Goal: Transaction & Acquisition: Download file/media

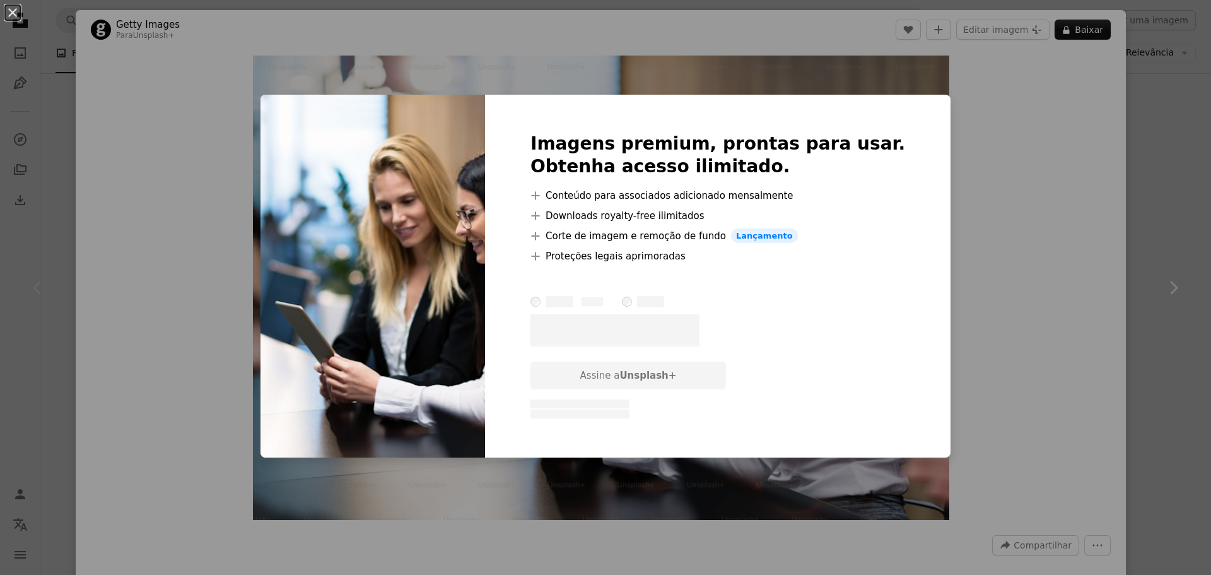
scroll to position [315, 0]
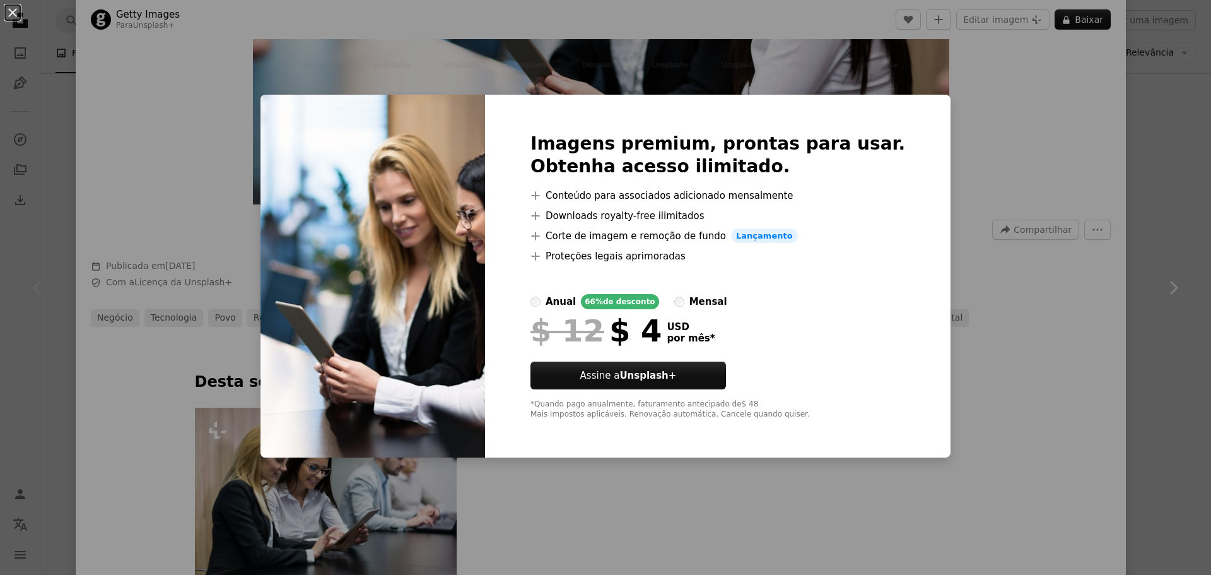
click at [978, 355] on div "An X shape Imagens premium, prontas para usar. Obtenha acesso ilimitado. A plus…" at bounding box center [605, 287] width 1211 height 575
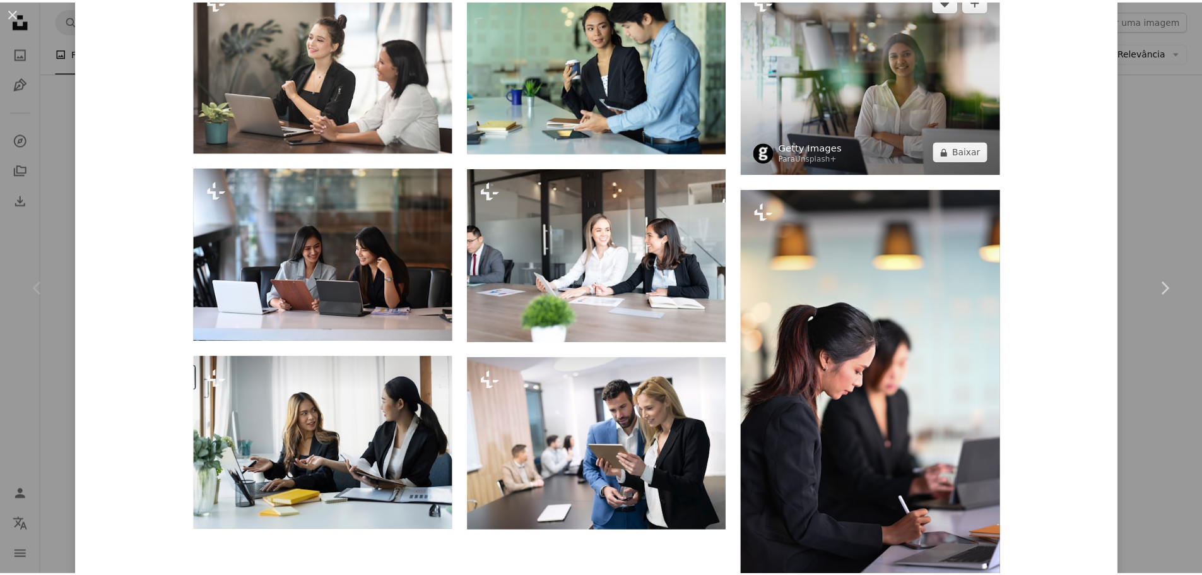
scroll to position [1874, 0]
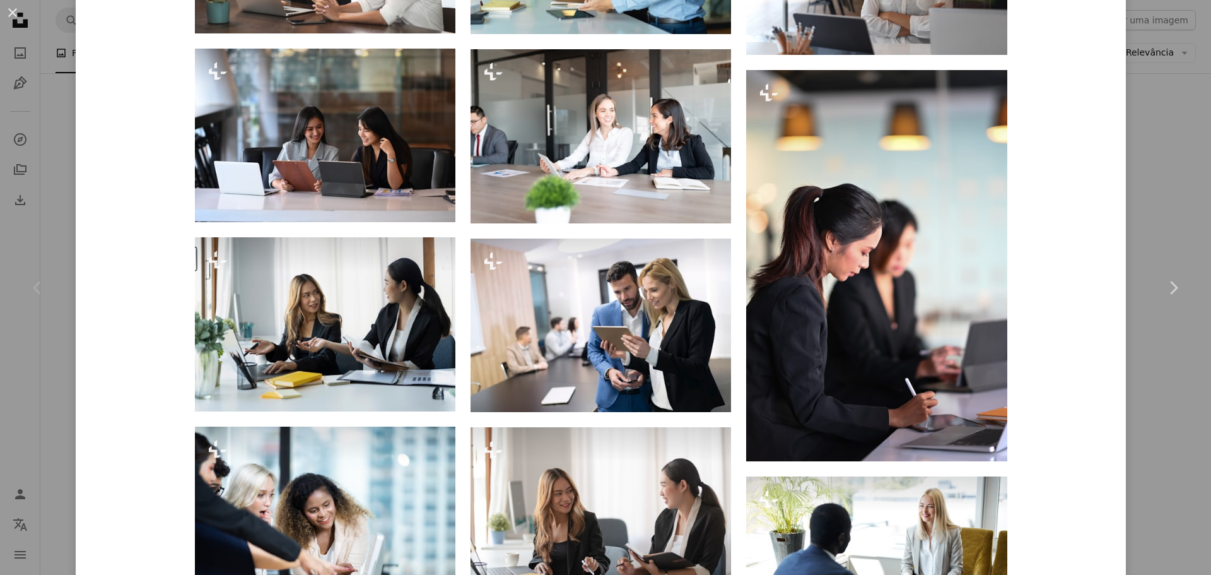
click at [1128, 119] on div "An X shape Chevron left Chevron right Getty Images Para Unsplash+ A heart A plu…" at bounding box center [605, 287] width 1211 height 575
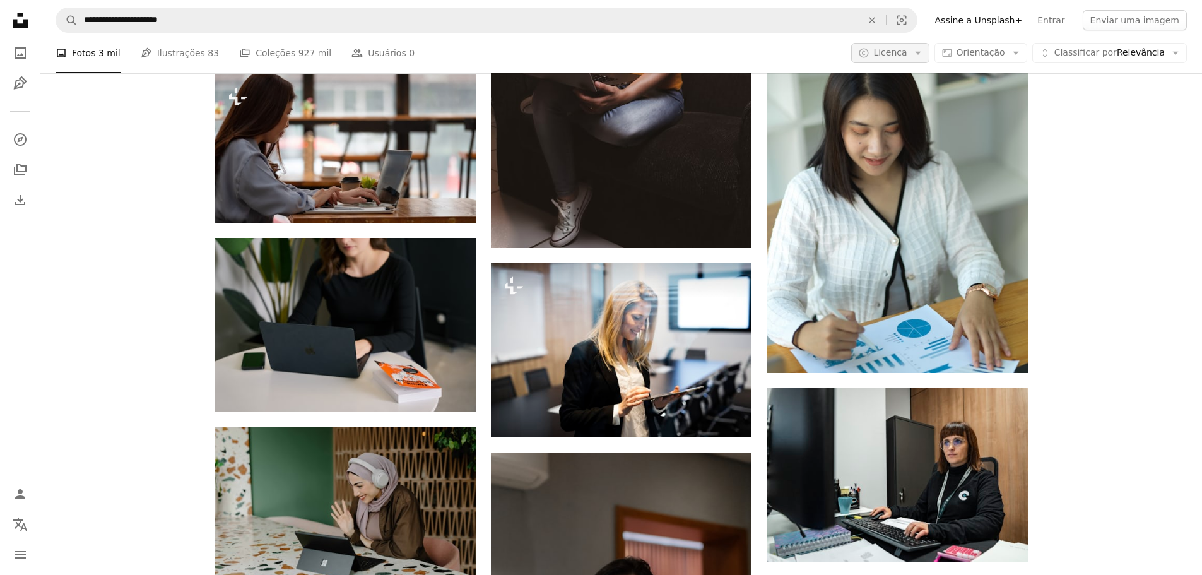
click at [906, 54] on span "Licença" at bounding box center [889, 52] width 33 height 10
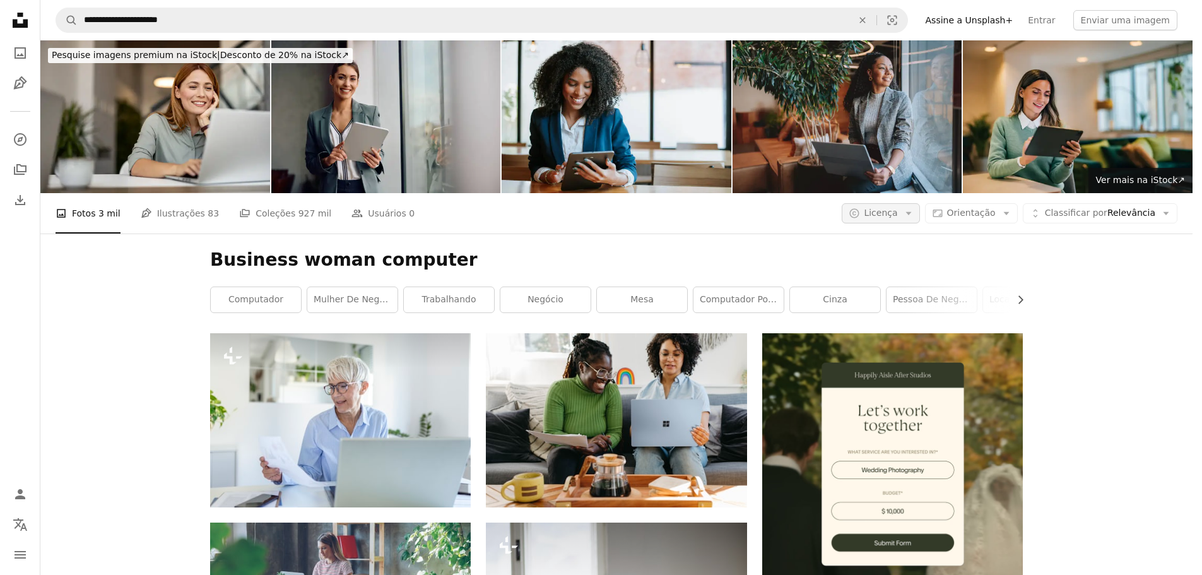
scroll to position [7405, 0]
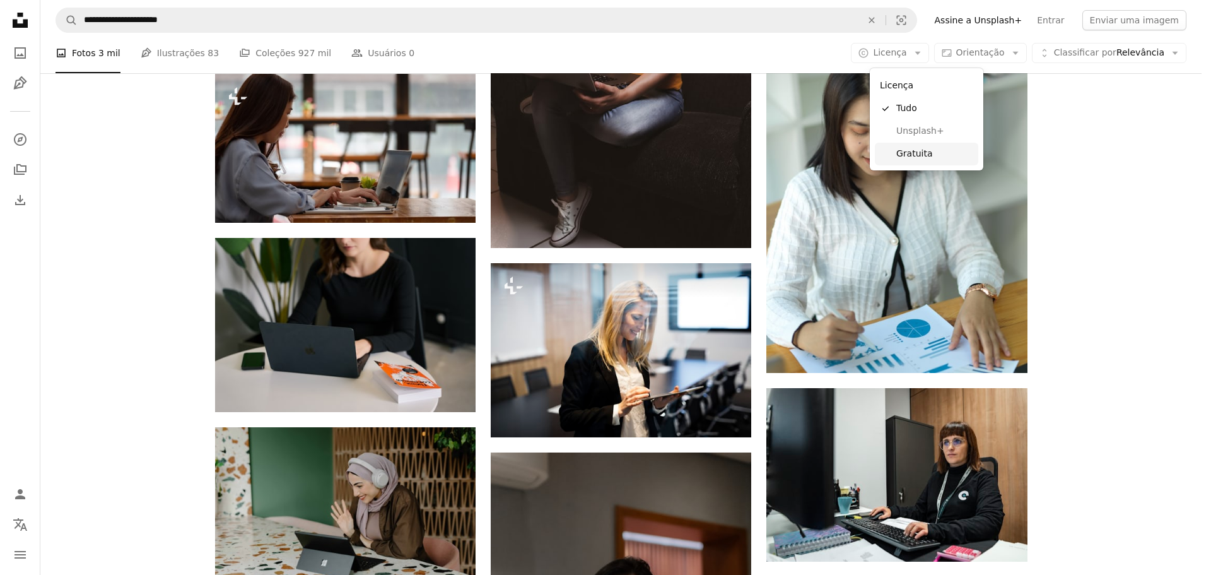
click at [916, 156] on span "Gratuita" at bounding box center [934, 154] width 77 height 13
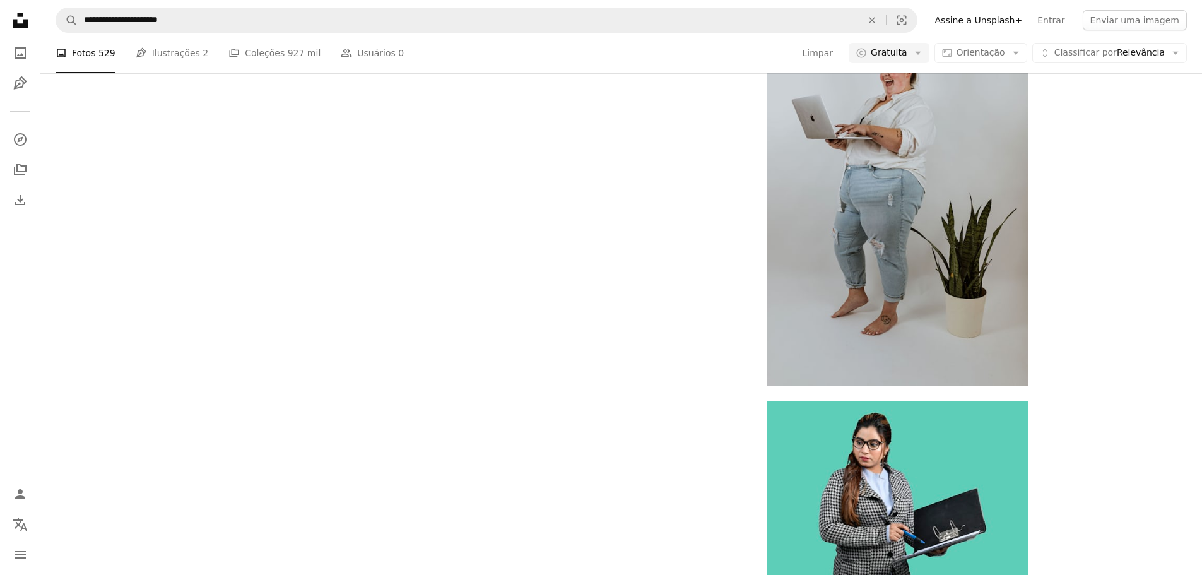
scroll to position [3343, 0]
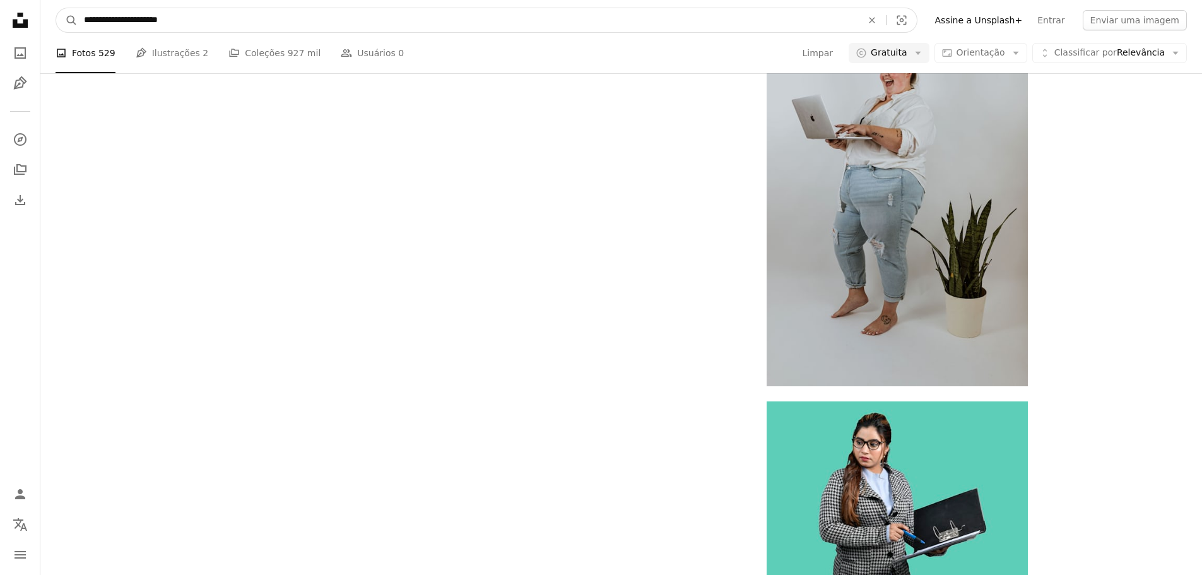
drag, startPoint x: 245, startPoint y: 24, endPoint x: 153, endPoint y: 21, distance: 91.5
click at [153, 21] on input "**********" at bounding box center [468, 20] width 780 height 24
type input "**********"
click button "A magnifying glass" at bounding box center [66, 20] width 21 height 24
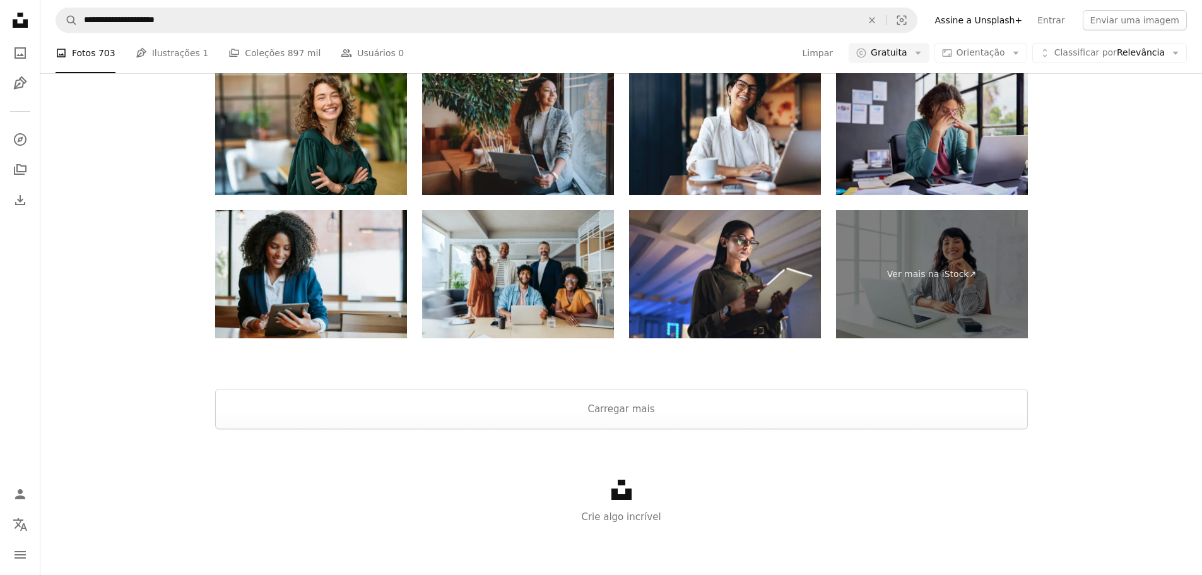
scroll to position [1451, 0]
click at [627, 429] on button "Carregar mais" at bounding box center [621, 409] width 812 height 40
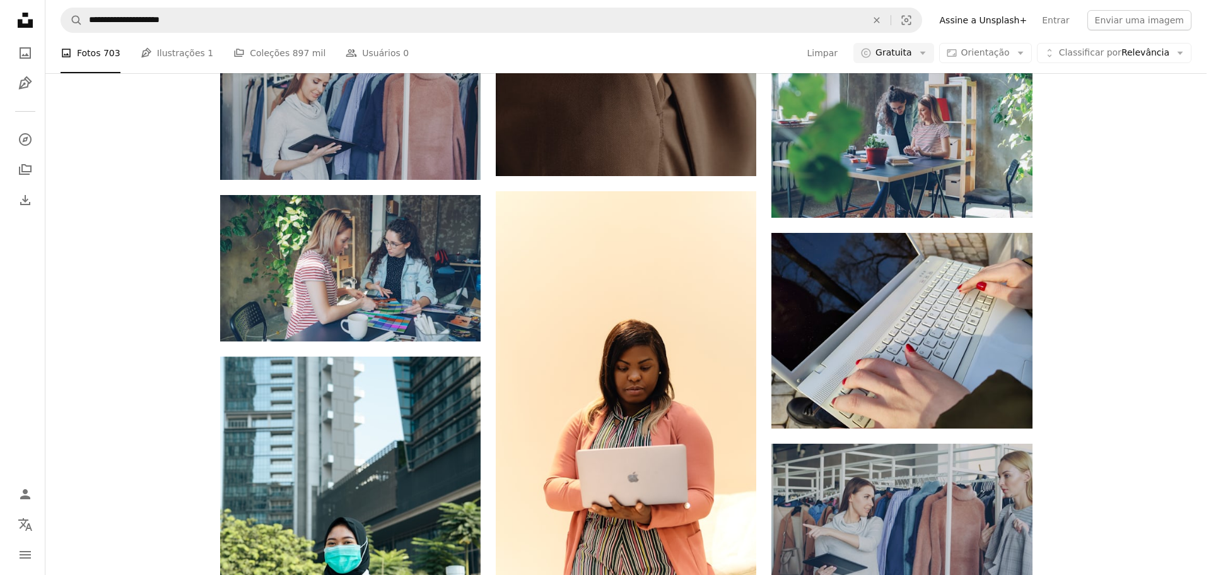
scroll to position [9588, 0]
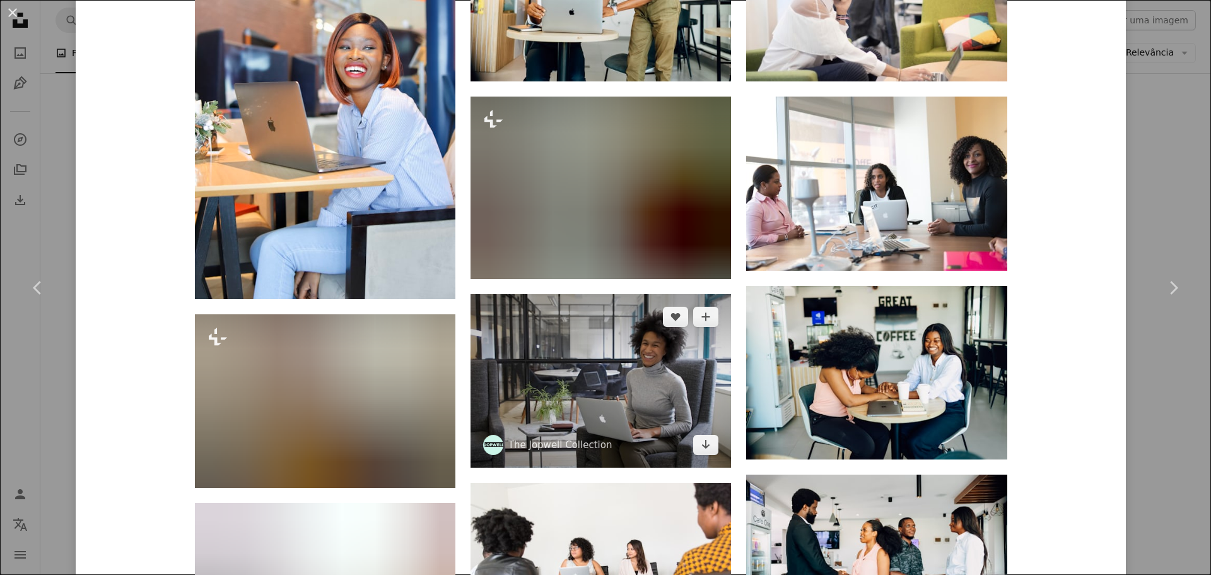
scroll to position [1829, 0]
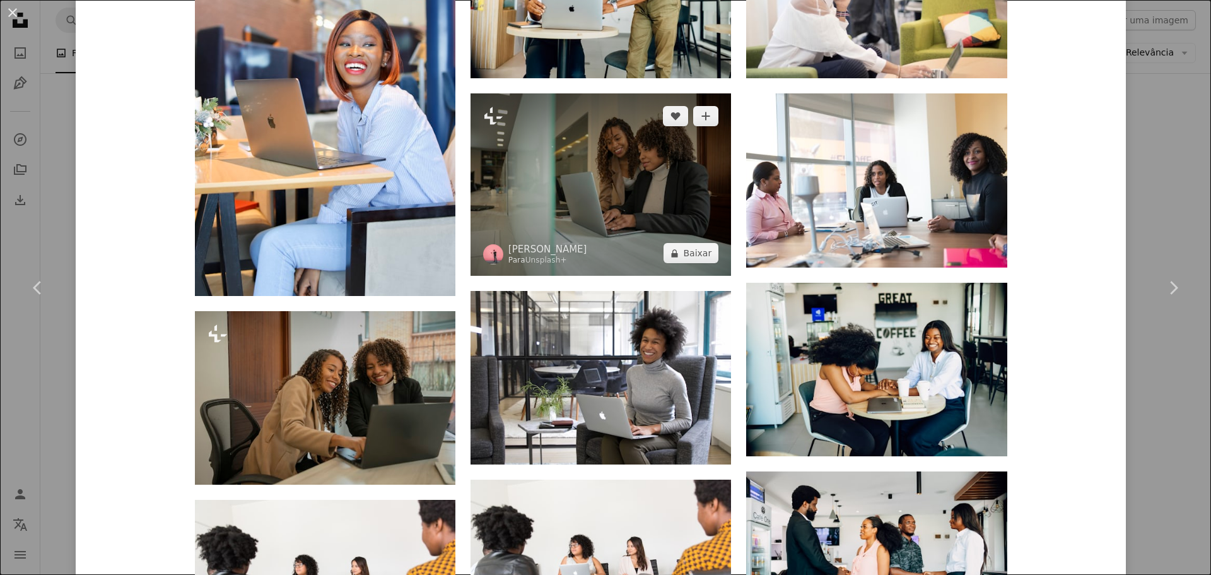
click at [612, 170] on img at bounding box center [601, 184] width 261 height 182
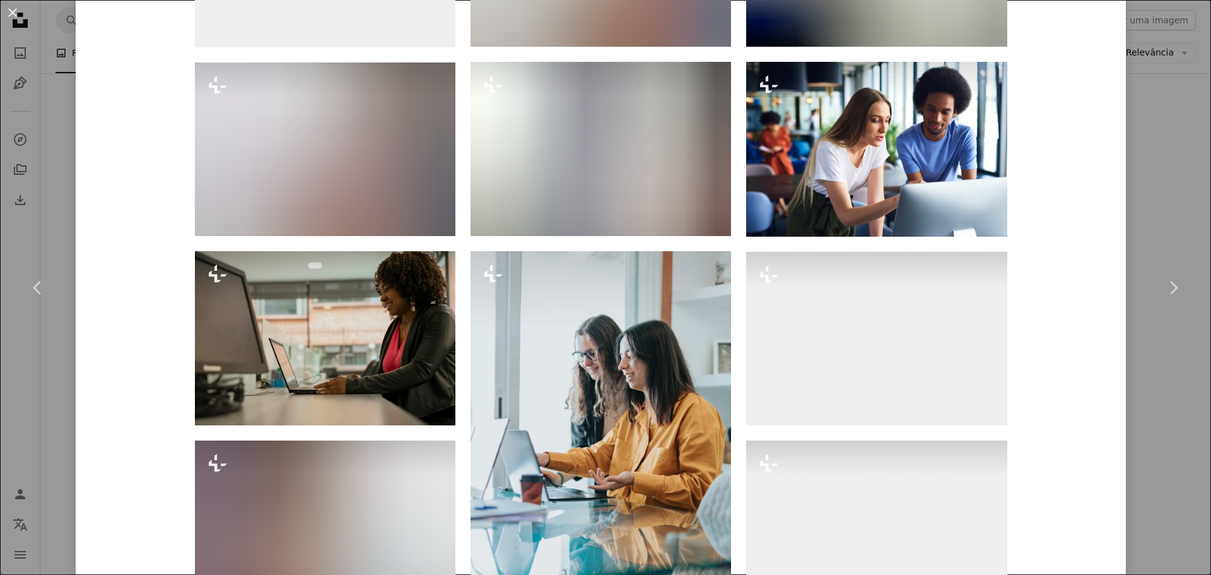
scroll to position [1514, 0]
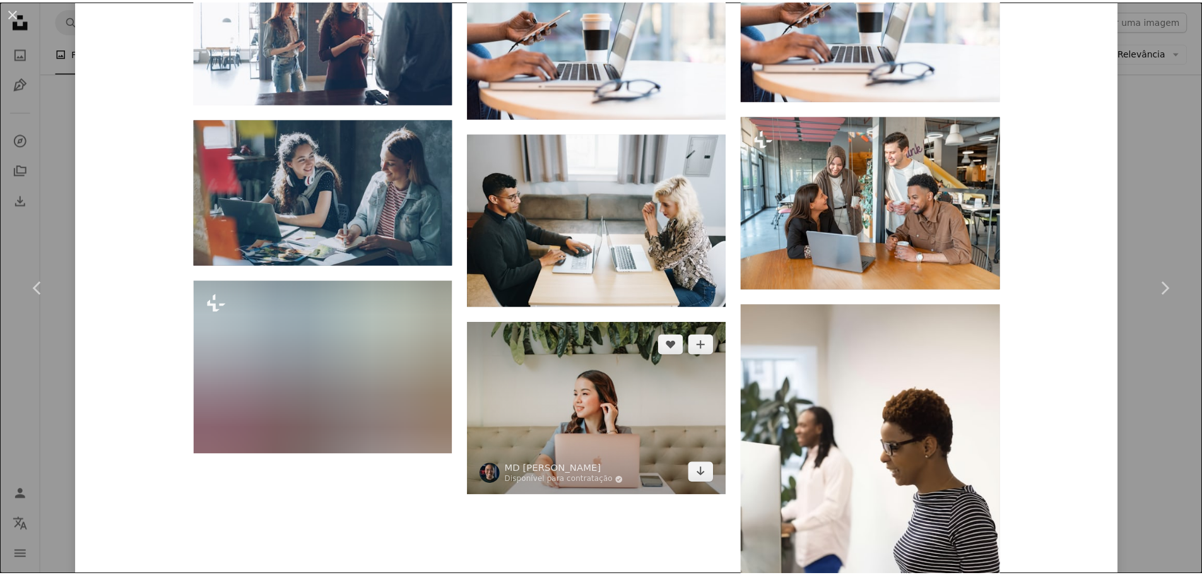
scroll to position [7989, 0]
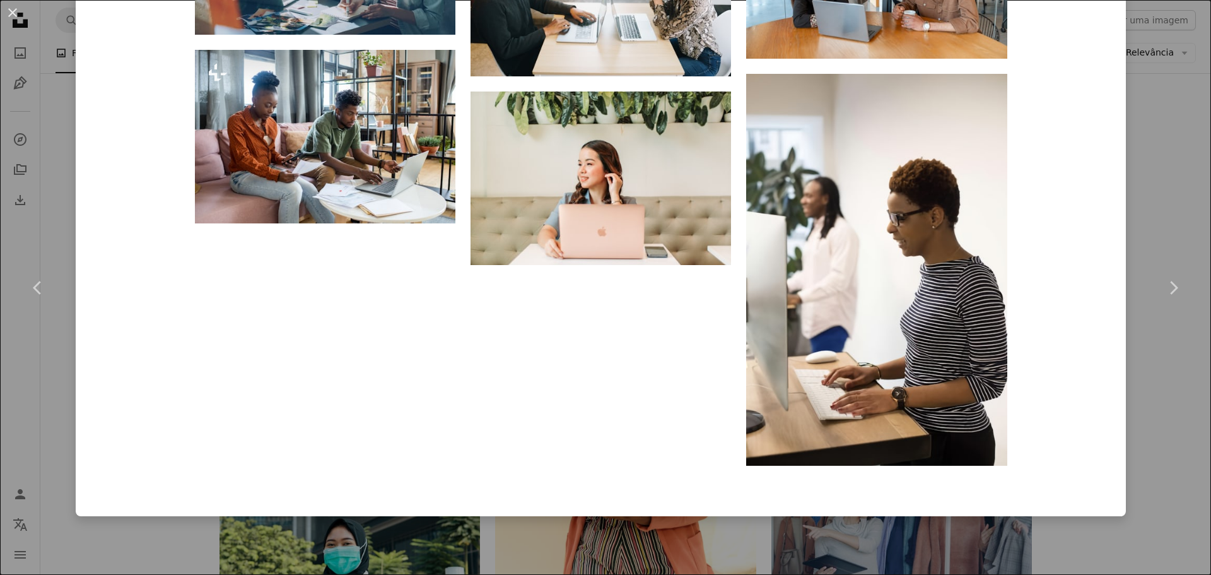
click at [623, 551] on div "An X shape Chevron left Chevron right Ninthgrid Disponível para contratação A c…" at bounding box center [605, 287] width 1211 height 575
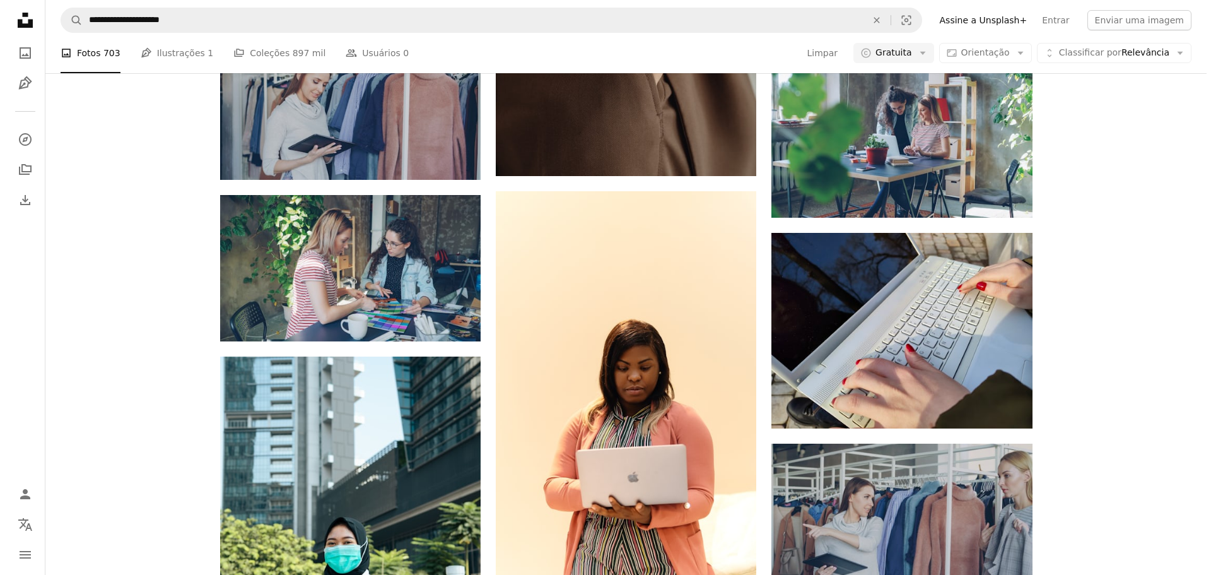
scroll to position [11922, 0]
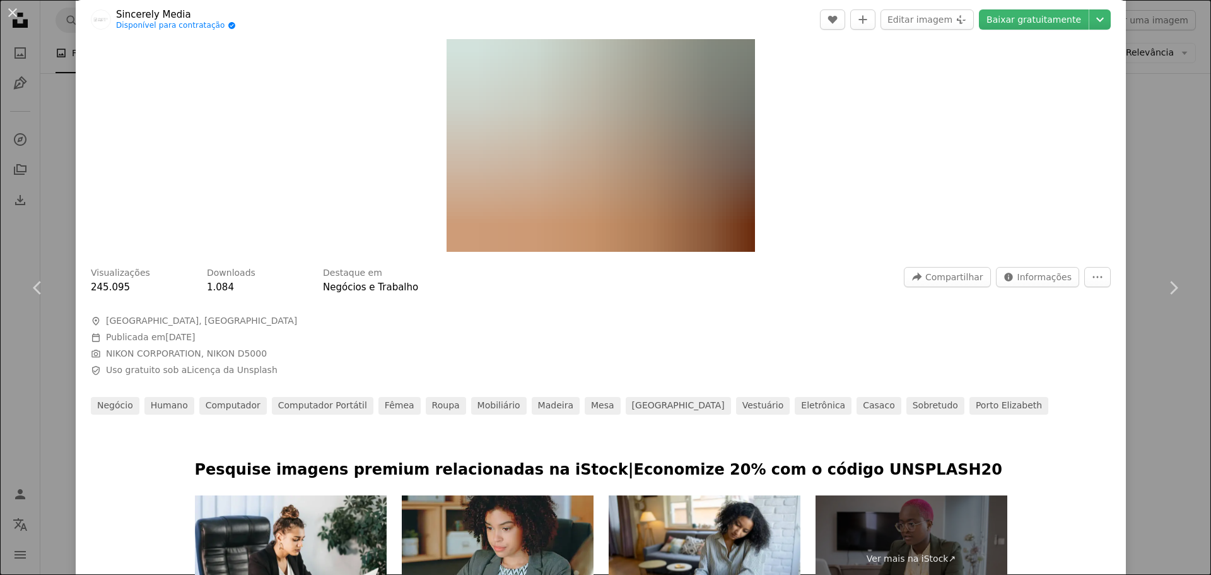
scroll to position [189, 0]
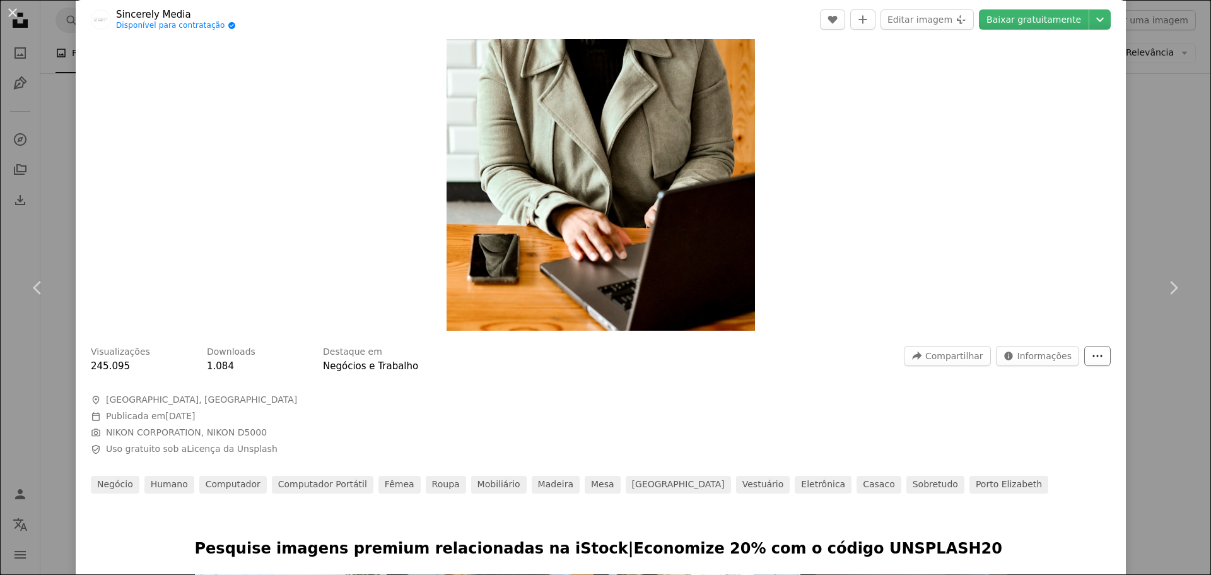
click at [1092, 353] on icon "More Actions" at bounding box center [1097, 355] width 11 height 11
click at [862, 262] on dialog "An X shape Chevron left Chevron right Sincerely Media Disponível para contrataç…" at bounding box center [605, 287] width 1211 height 575
click at [335, 361] on link "Negócios e Trabalho" at bounding box center [370, 365] width 95 height 11
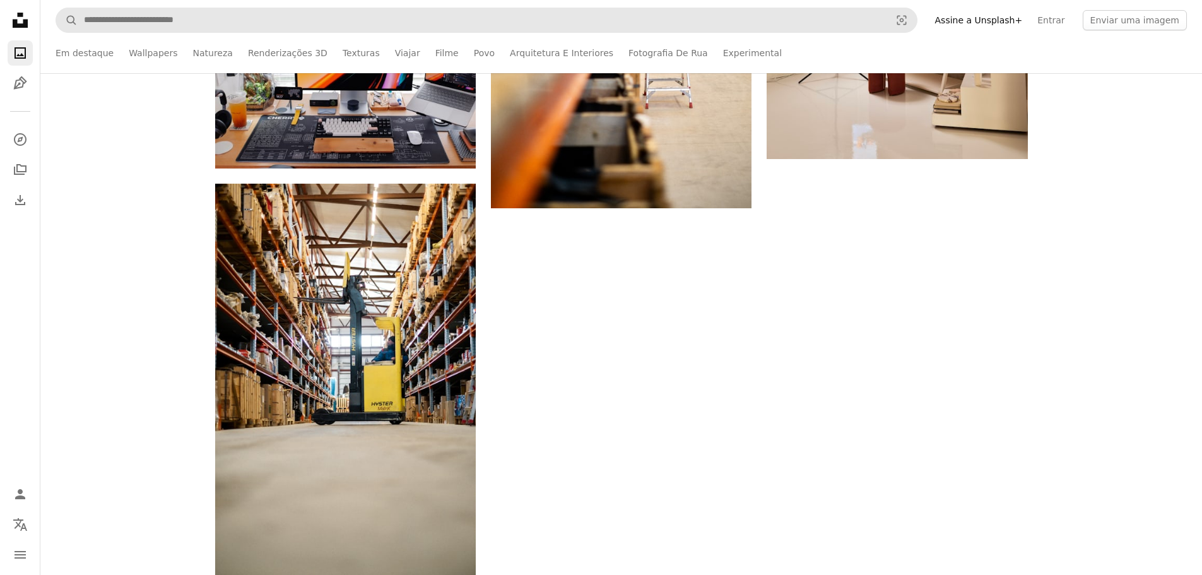
scroll to position [631, 0]
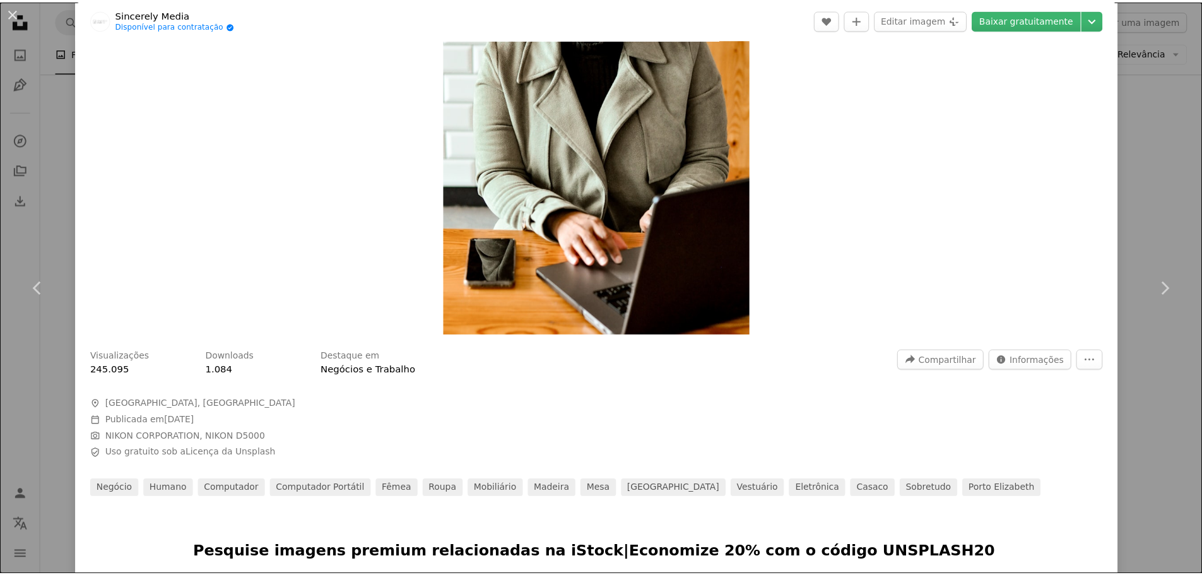
scroll to position [63, 0]
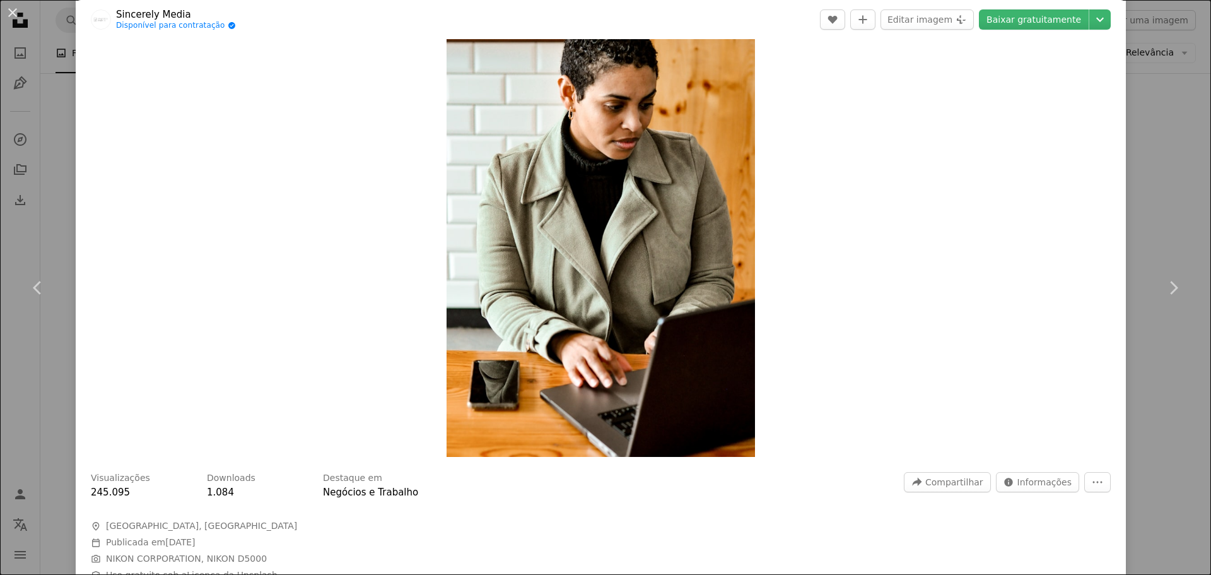
click at [1149, 97] on div "An X shape Chevron left Chevron right Sincerely Media Disponível para contrataç…" at bounding box center [605, 287] width 1211 height 575
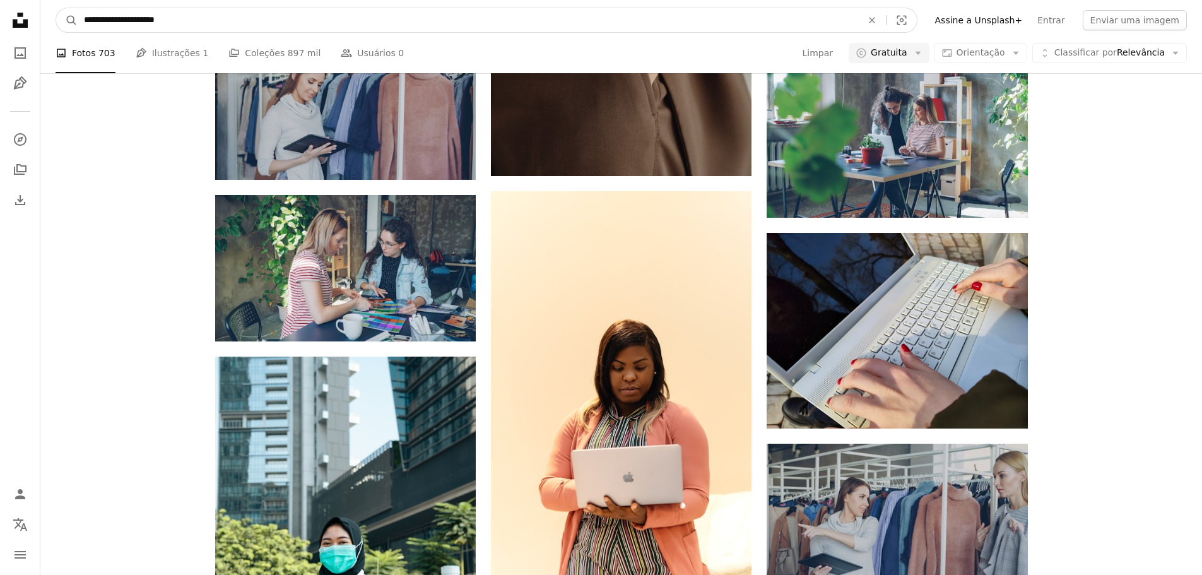
click at [123, 21] on input "**********" at bounding box center [468, 20] width 780 height 24
click at [118, 20] on input "**********" at bounding box center [468, 20] width 780 height 24
type input "**********"
click button "A magnifying glass" at bounding box center [66, 20] width 21 height 24
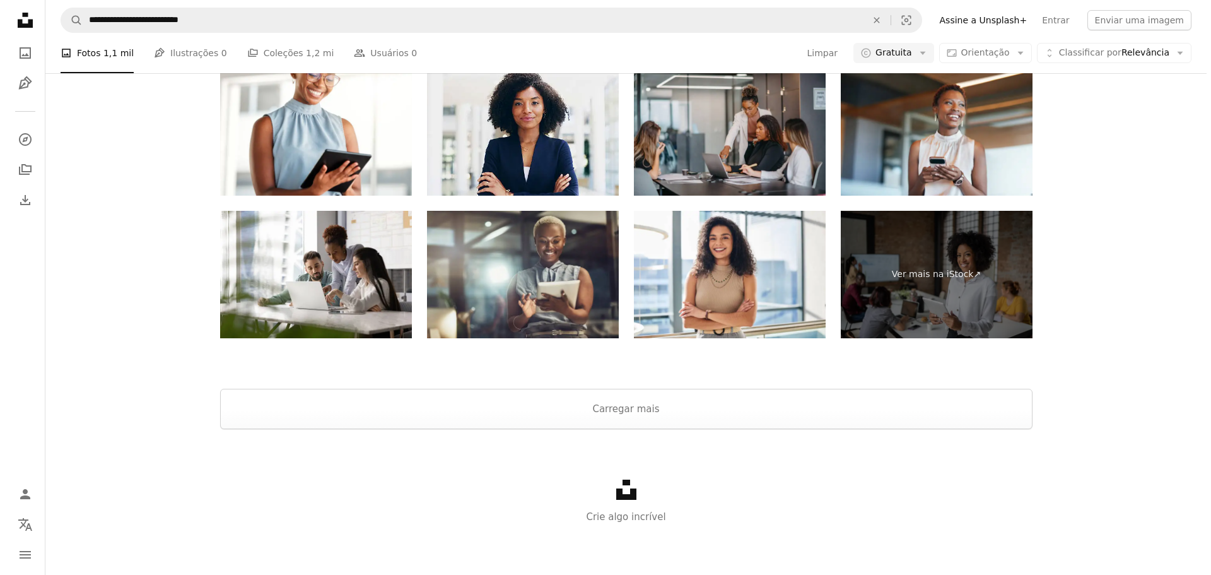
scroll to position [2649, 0]
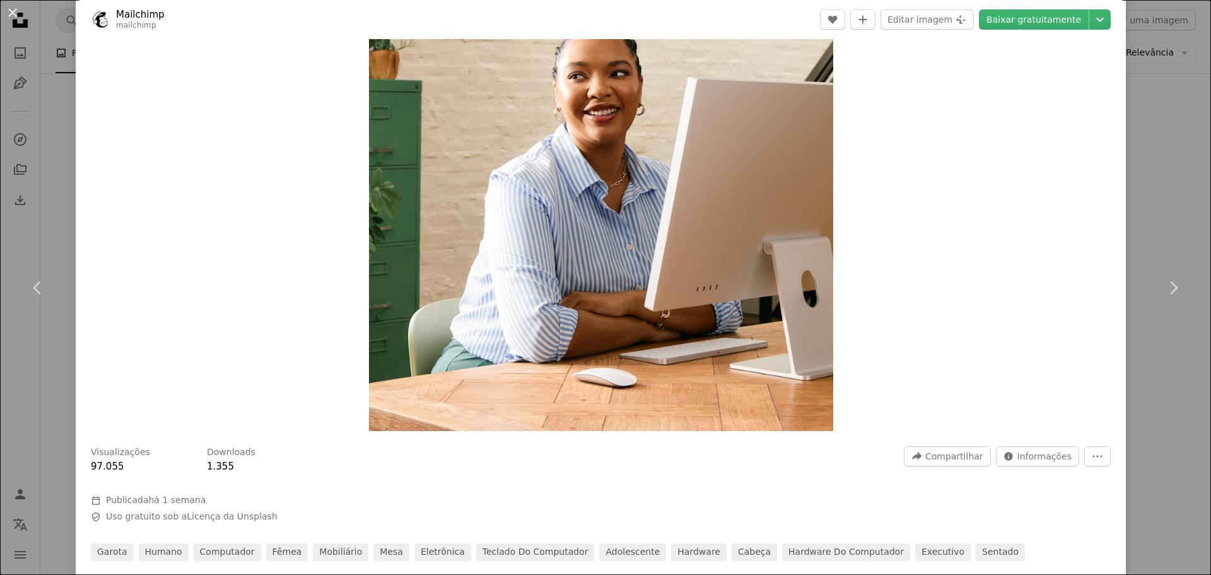
scroll to position [252, 0]
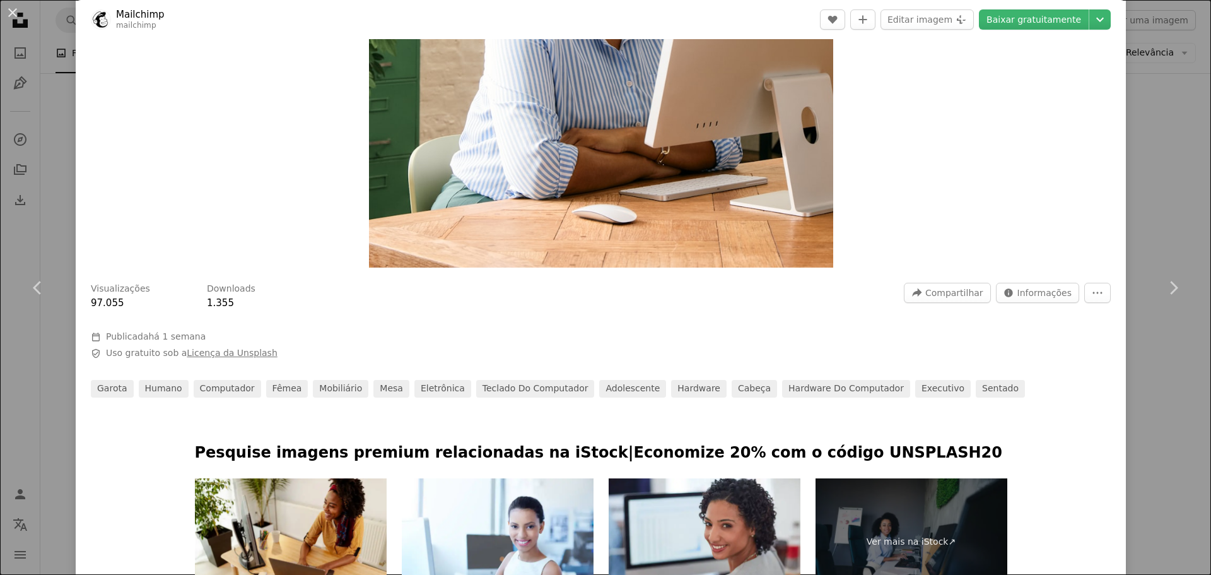
click at [242, 356] on link "Licença da Unsplash" at bounding box center [232, 353] width 90 height 10
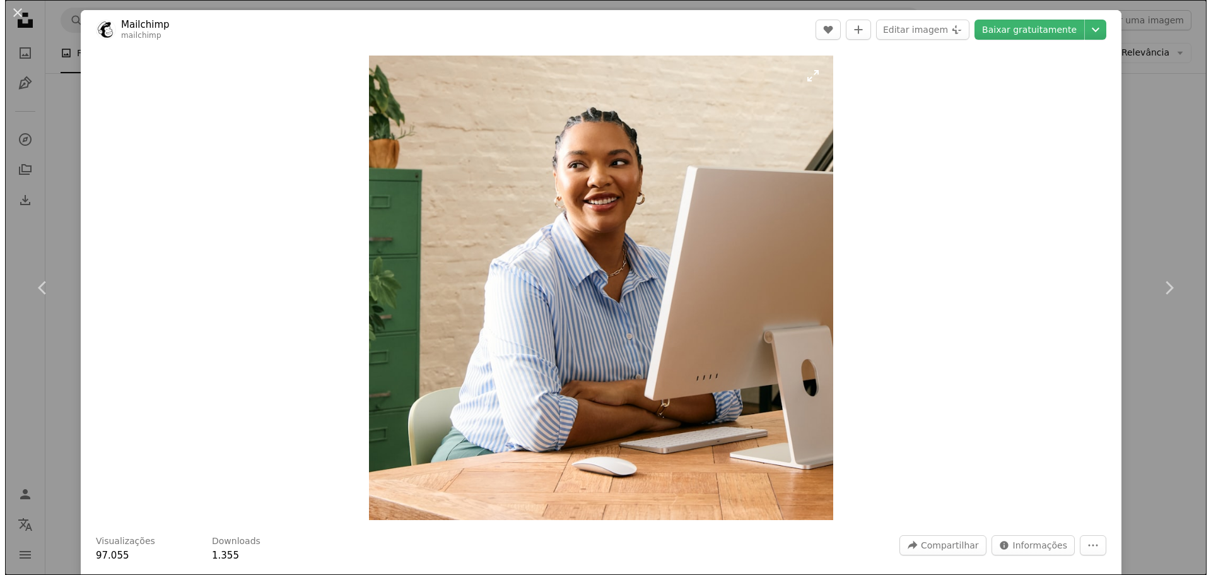
scroll to position [2649, 0]
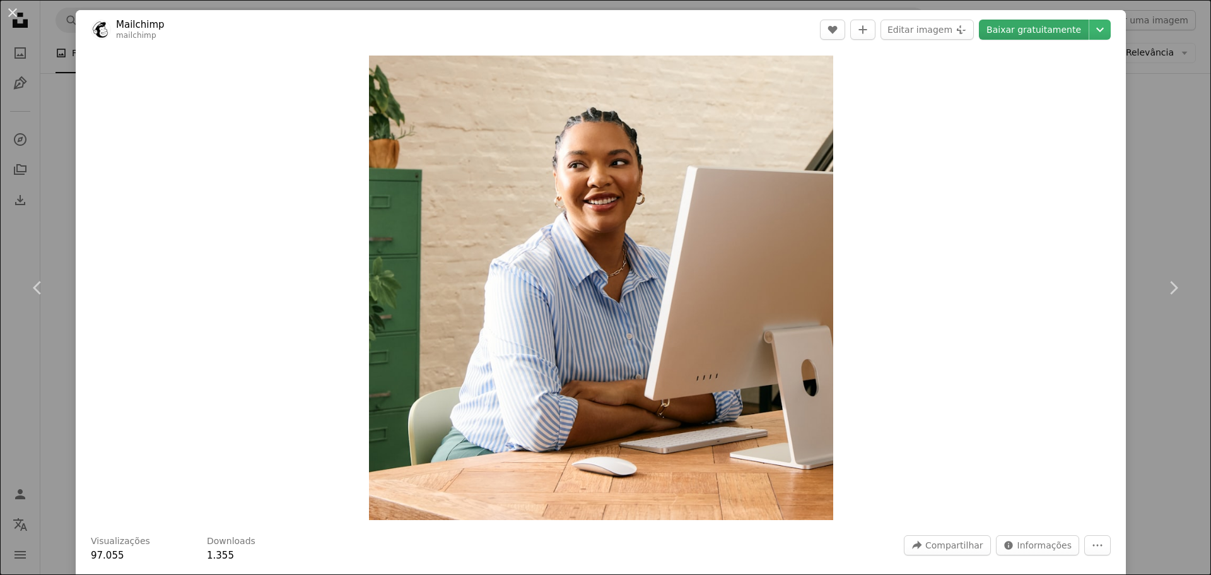
click at [1037, 27] on link "Baixar gratuitamente" at bounding box center [1034, 30] width 110 height 20
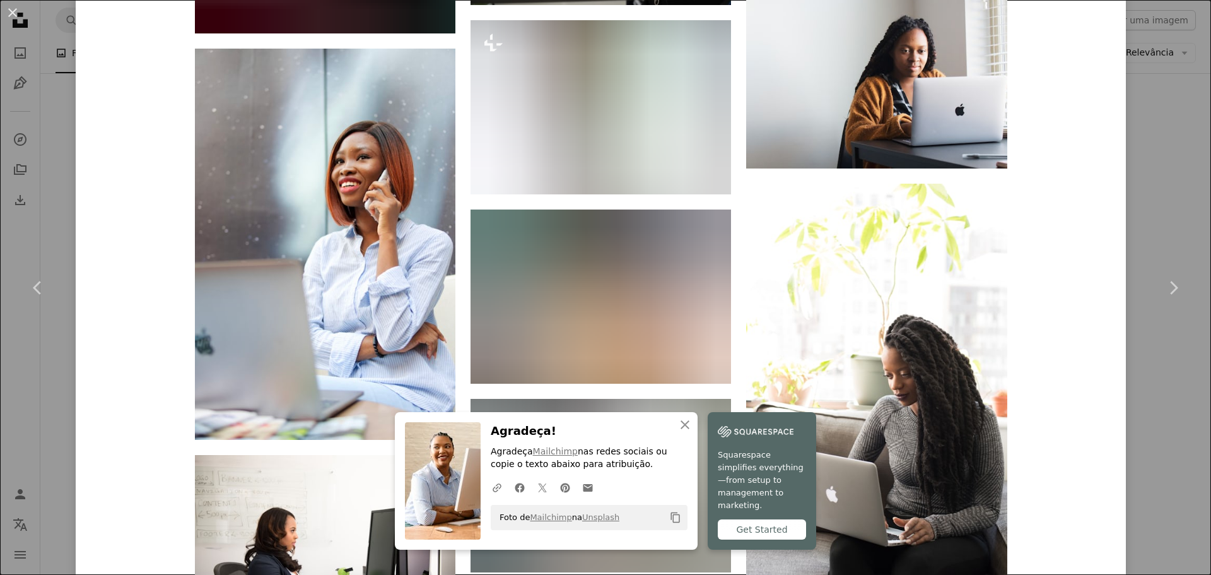
scroll to position [2712, 0]
